Goal: Task Accomplishment & Management: Manage account settings

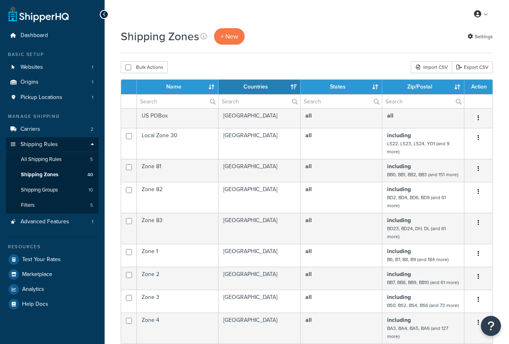
select select "15"
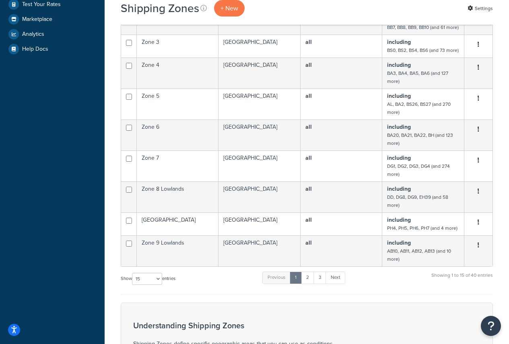
scroll to position [274, 0]
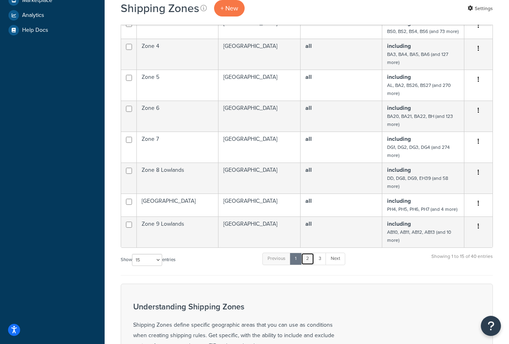
click at [309, 265] on link "2" at bounding box center [307, 258] width 13 height 12
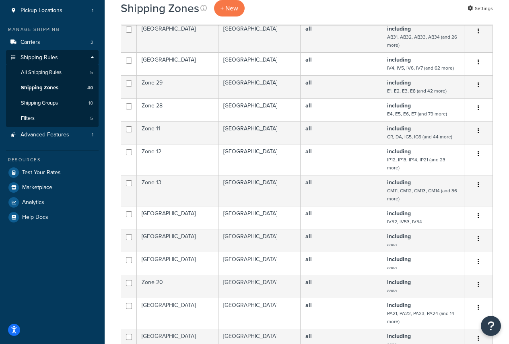
scroll to position [73, 0]
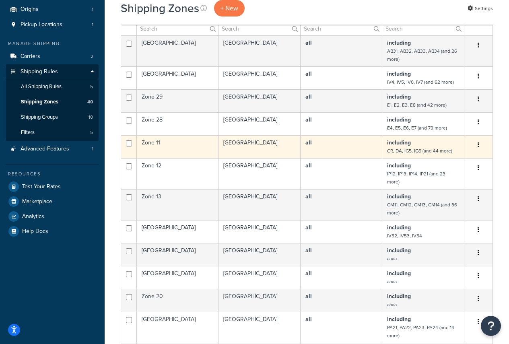
click at [480, 145] on button "button" at bounding box center [477, 145] width 11 height 13
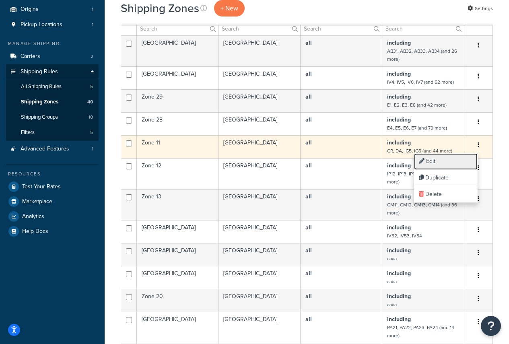
click at [435, 161] on link "Edit" at bounding box center [446, 161] width 64 height 16
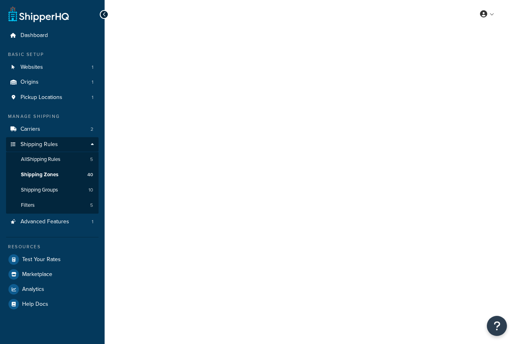
select select "including"
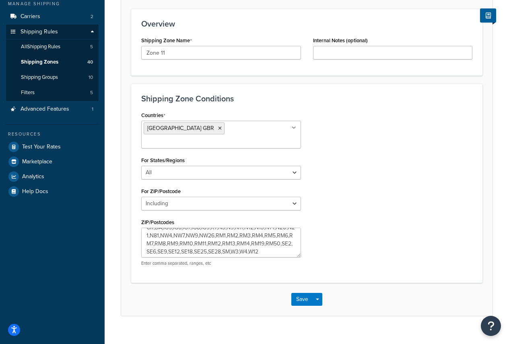
scroll to position [8, 0]
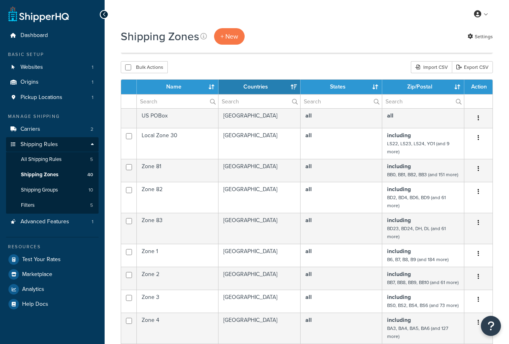
select select "15"
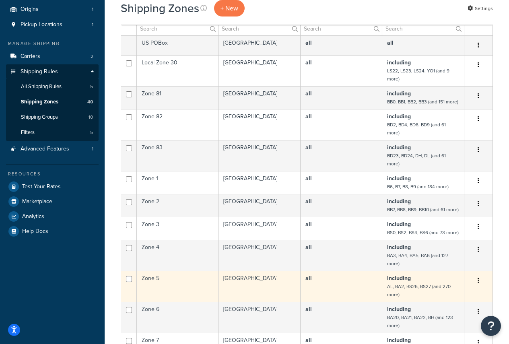
click at [479, 287] on button "button" at bounding box center [477, 280] width 11 height 13
click at [443, 310] on link "Edit" at bounding box center [446, 313] width 64 height 16
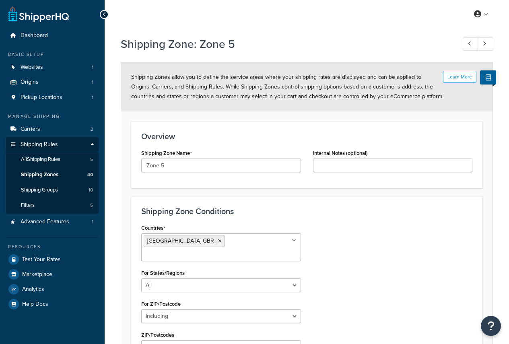
select select "including"
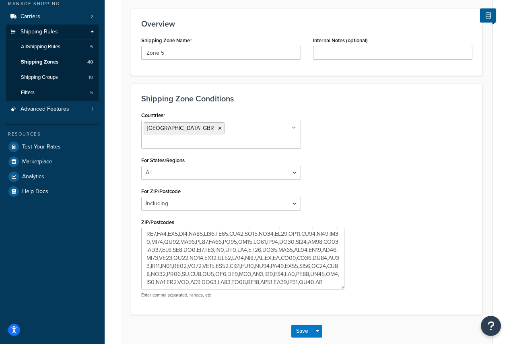
scroll to position [102, 0]
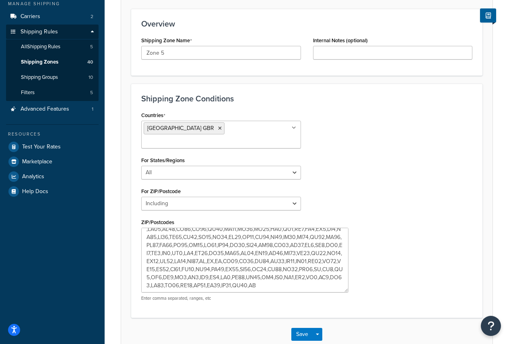
drag, startPoint x: 297, startPoint y: 243, endPoint x: 345, endPoint y: 278, distance: 58.9
click at [345, 278] on textarea "ZIP/Postcodes" at bounding box center [244, 260] width 207 height 65
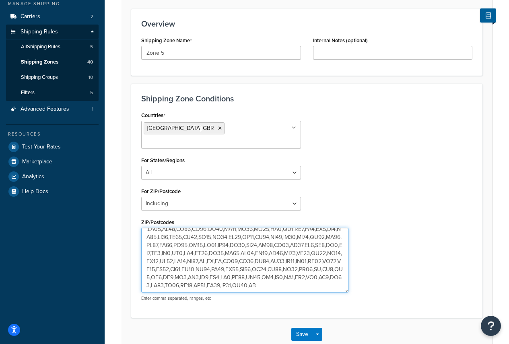
click at [325, 244] on textarea "ZIP/Postcodes" at bounding box center [244, 260] width 207 height 65
